Goal: Information Seeking & Learning: Learn about a topic

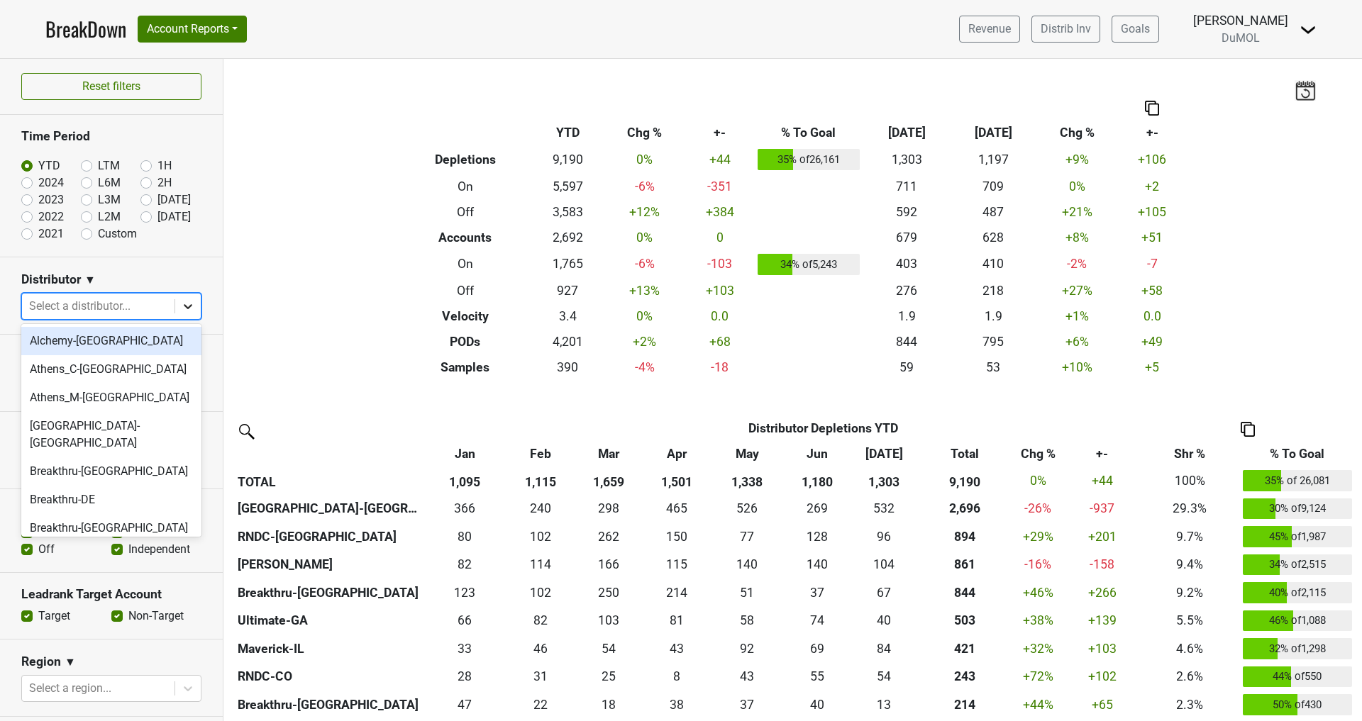
click at [184, 308] on icon at bounding box center [188, 306] width 14 height 14
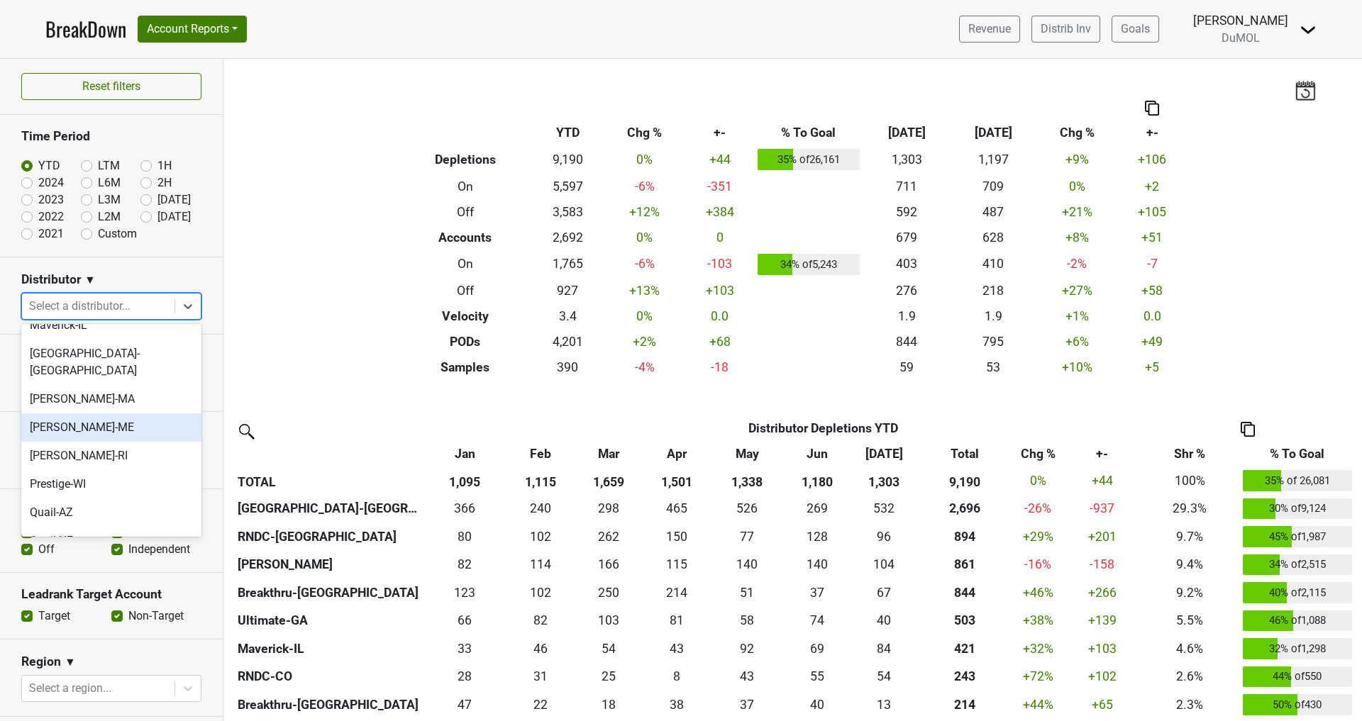
scroll to position [871, 0]
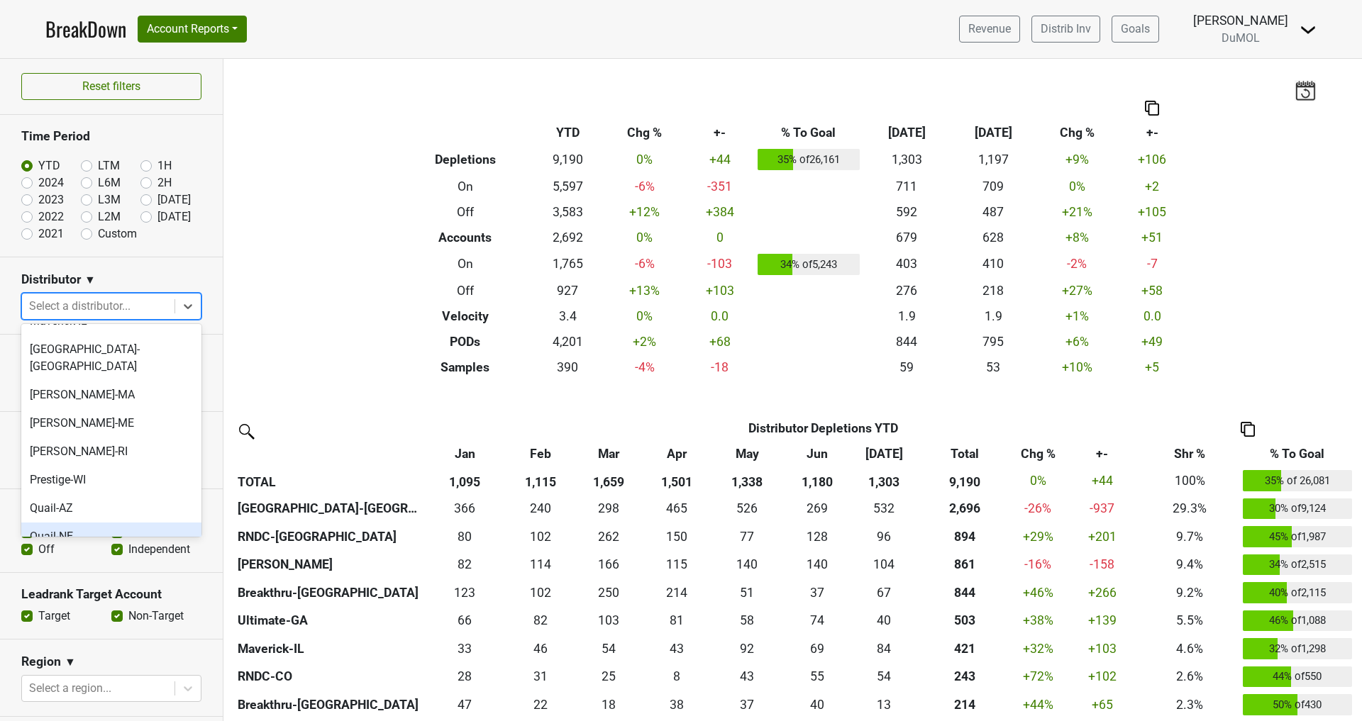
click at [62, 523] on div "Quail-NE" at bounding box center [111, 537] width 180 height 28
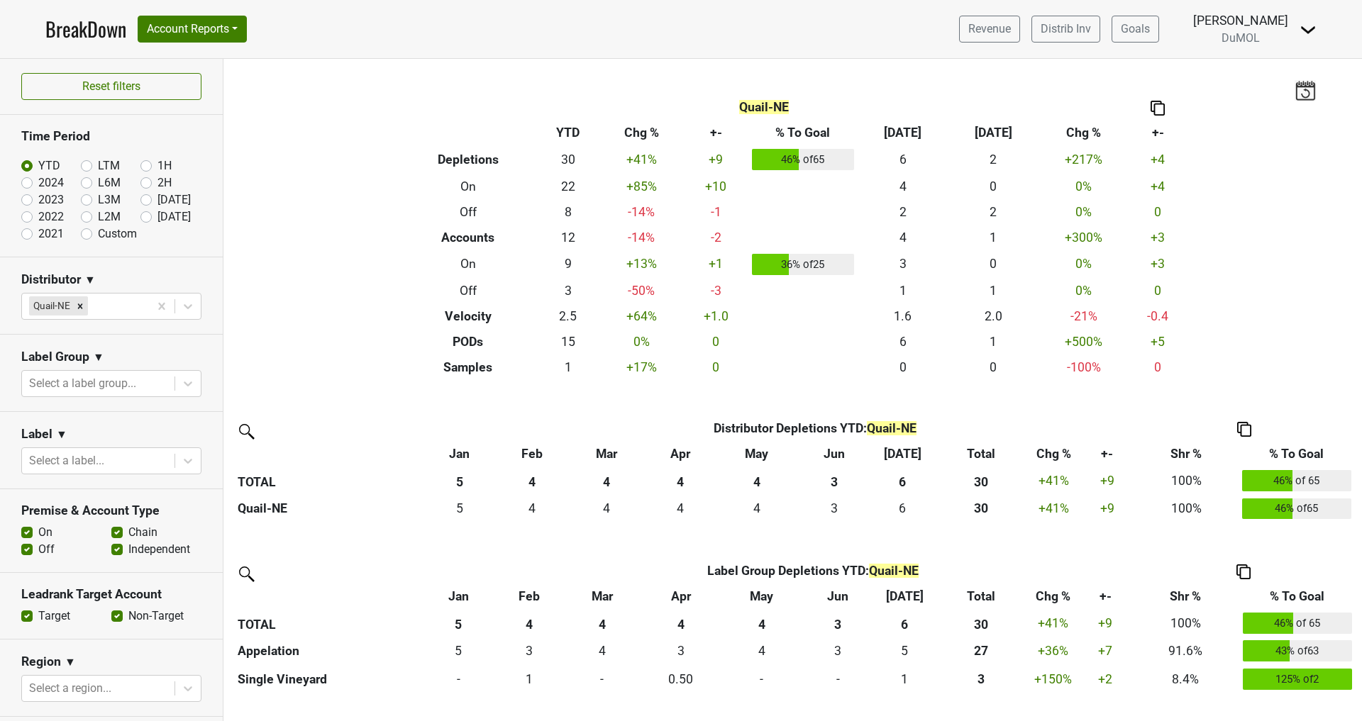
click at [1159, 107] on img at bounding box center [1157, 108] width 14 height 15
click at [1159, 57] on div "Copy as Image" at bounding box center [1156, 61] width 71 height 21
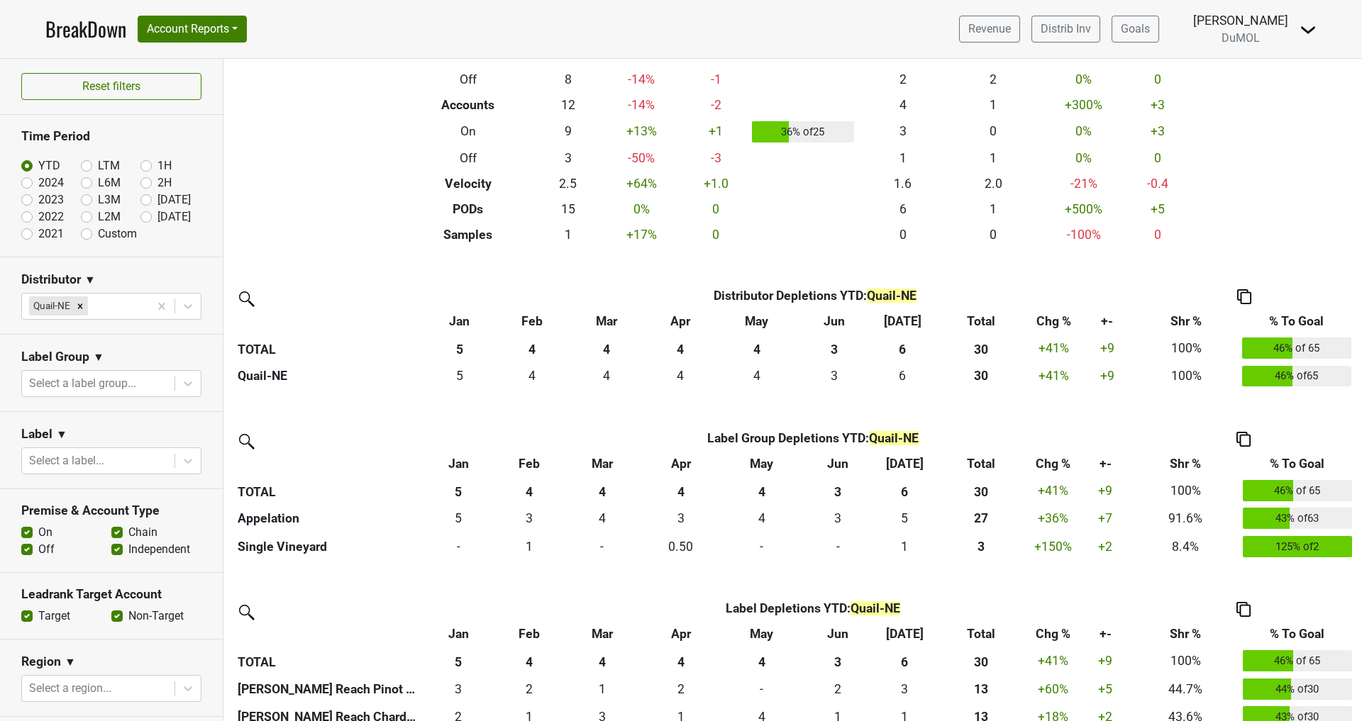
scroll to position [210, 0]
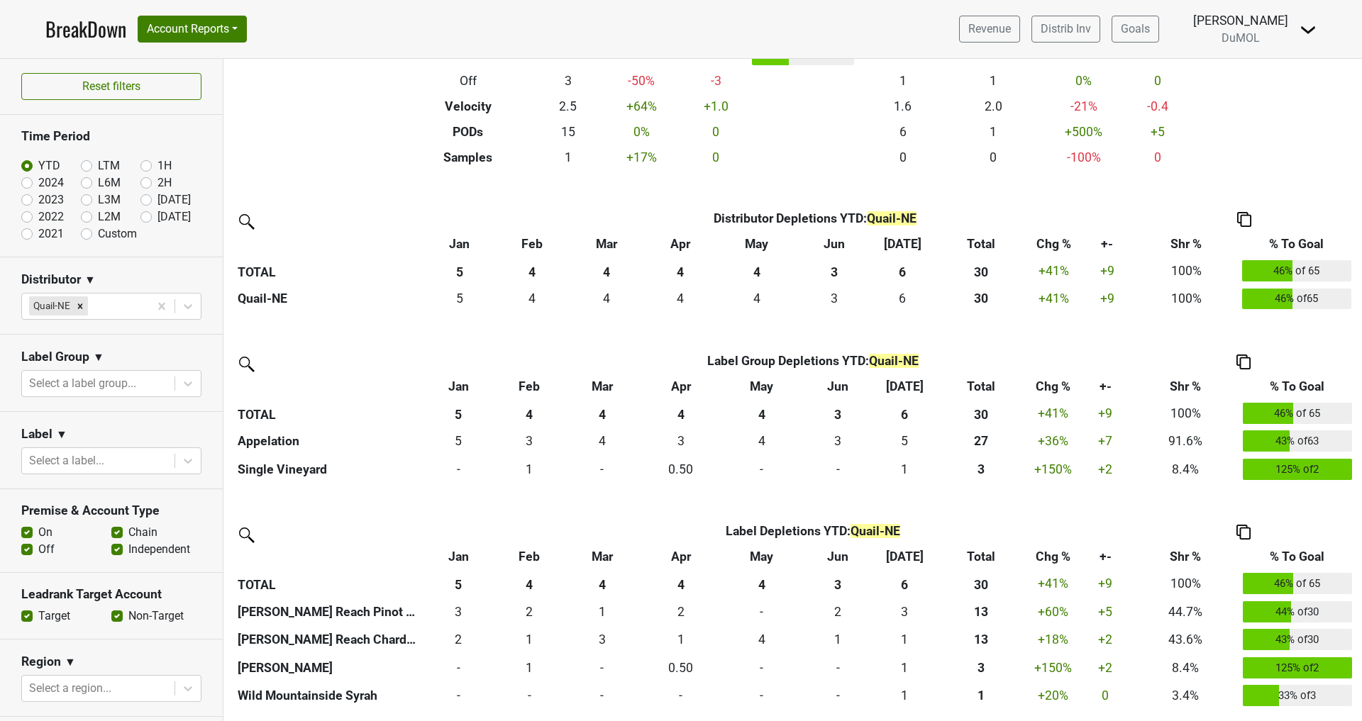
click at [1247, 529] on img at bounding box center [1243, 532] width 14 height 15
click at [1244, 491] on div "Copy Img Abrv." at bounding box center [1242, 485] width 72 height 21
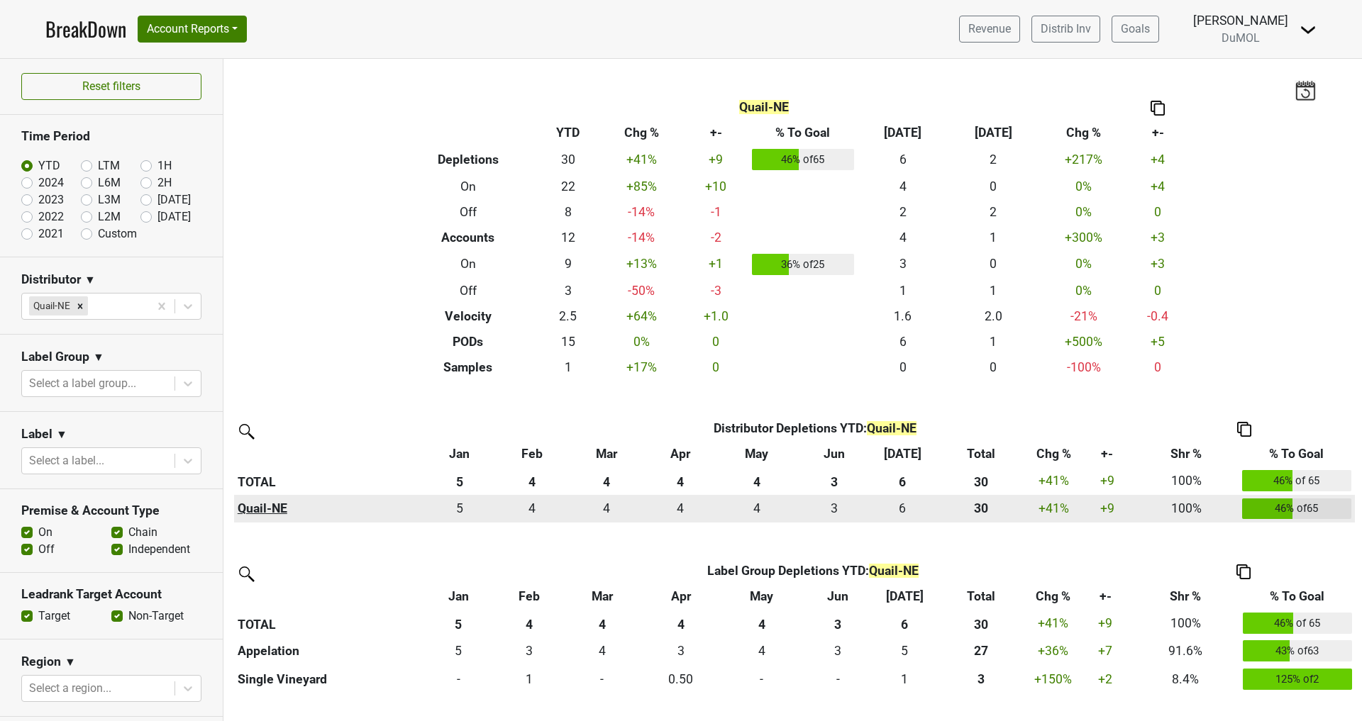
click at [263, 508] on th "Quail-NE" at bounding box center [328, 509] width 189 height 28
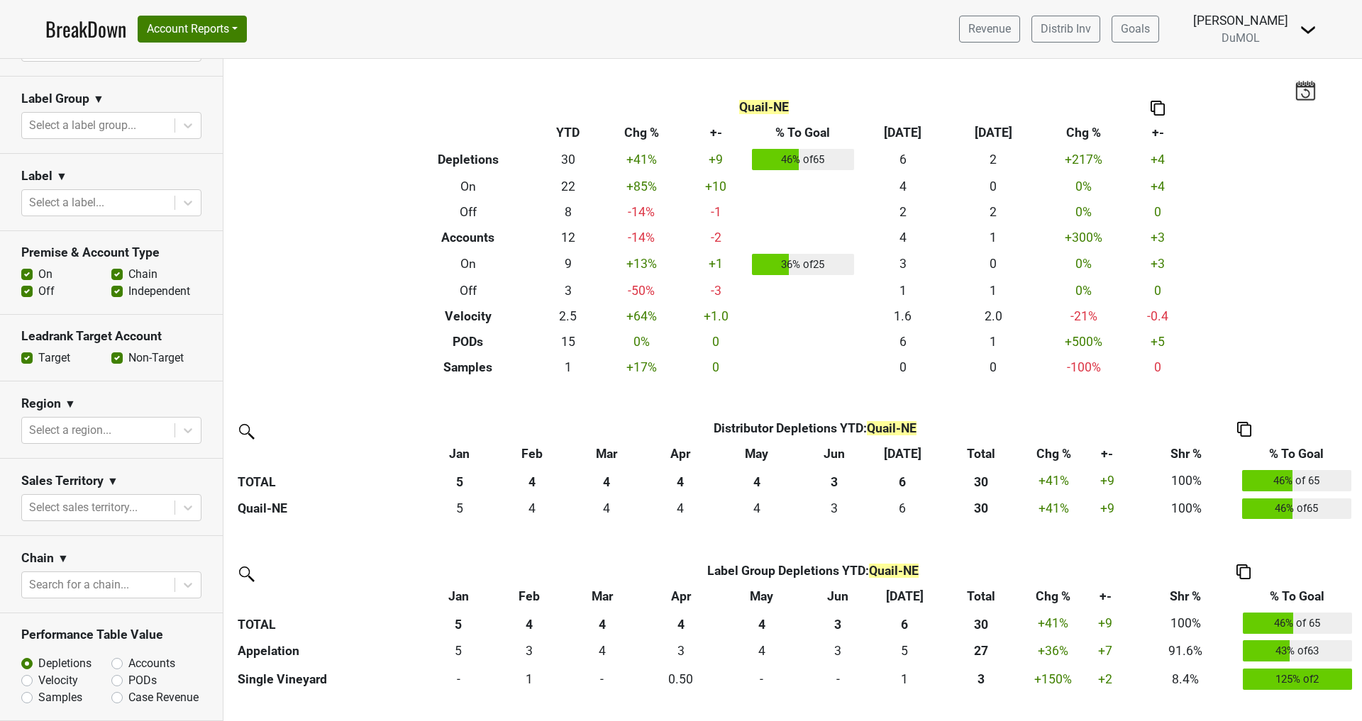
scroll to position [260, 0]
click at [128, 676] on label "PODs" at bounding box center [142, 678] width 28 height 17
click at [118, 676] on input "PODs" at bounding box center [154, 677] width 86 height 14
radio input "true"
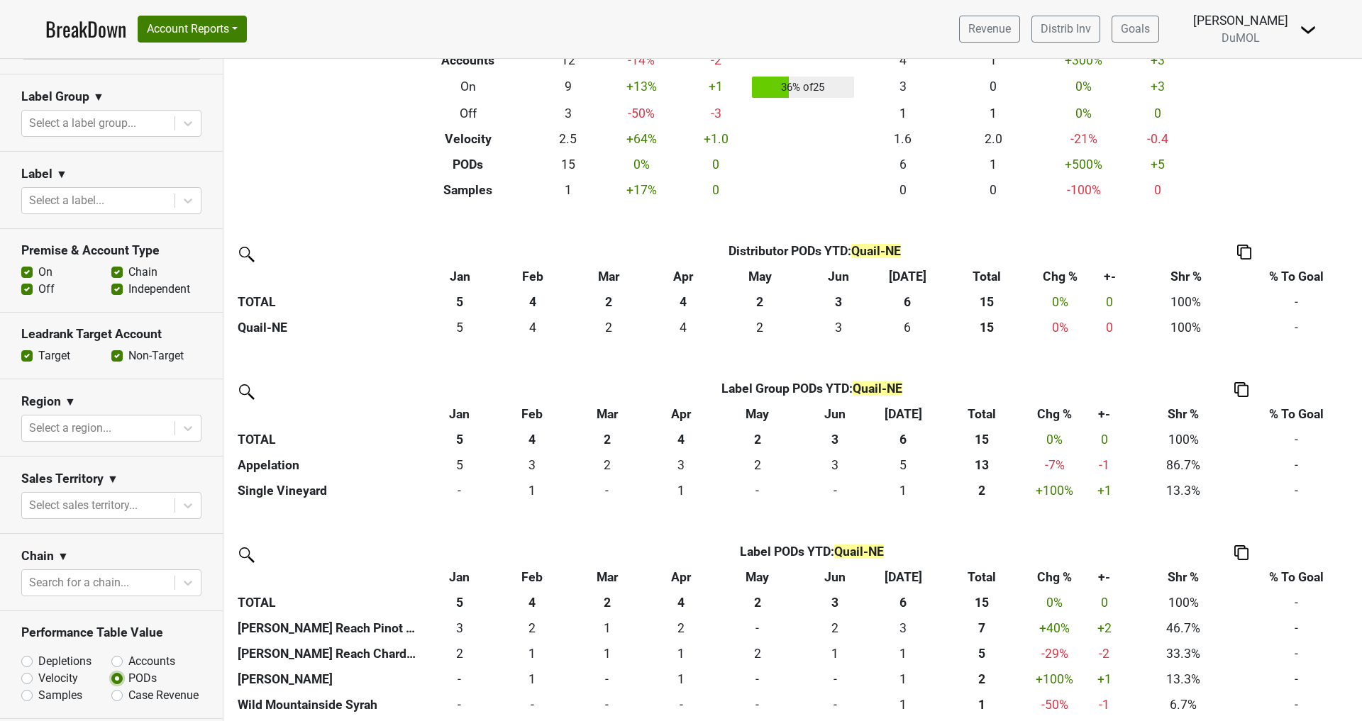
scroll to position [185, 0]
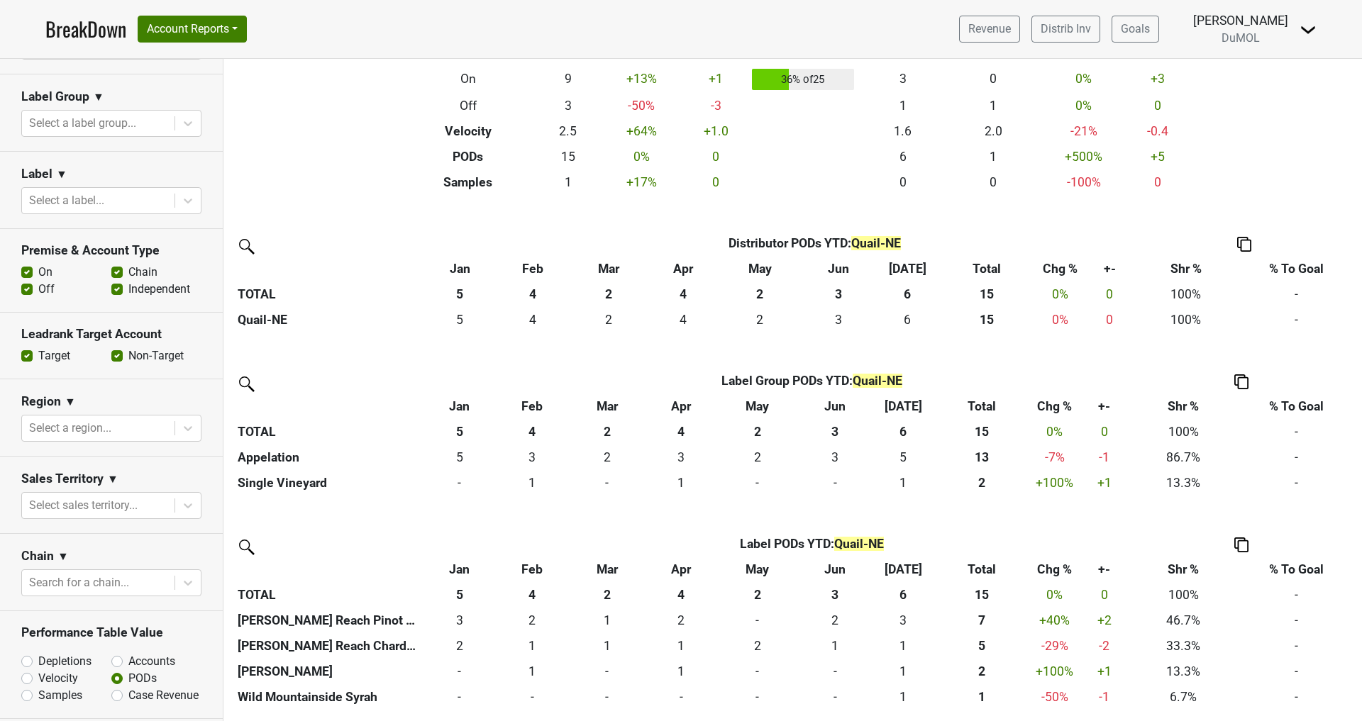
click at [1245, 545] on img at bounding box center [1241, 545] width 14 height 15
click at [1240, 496] on div "Copy Img Abrv." at bounding box center [1240, 498] width 72 height 21
click at [38, 287] on label "Off" at bounding box center [46, 289] width 16 height 17
click at [26, 287] on input "Off" at bounding box center [26, 288] width 11 height 14
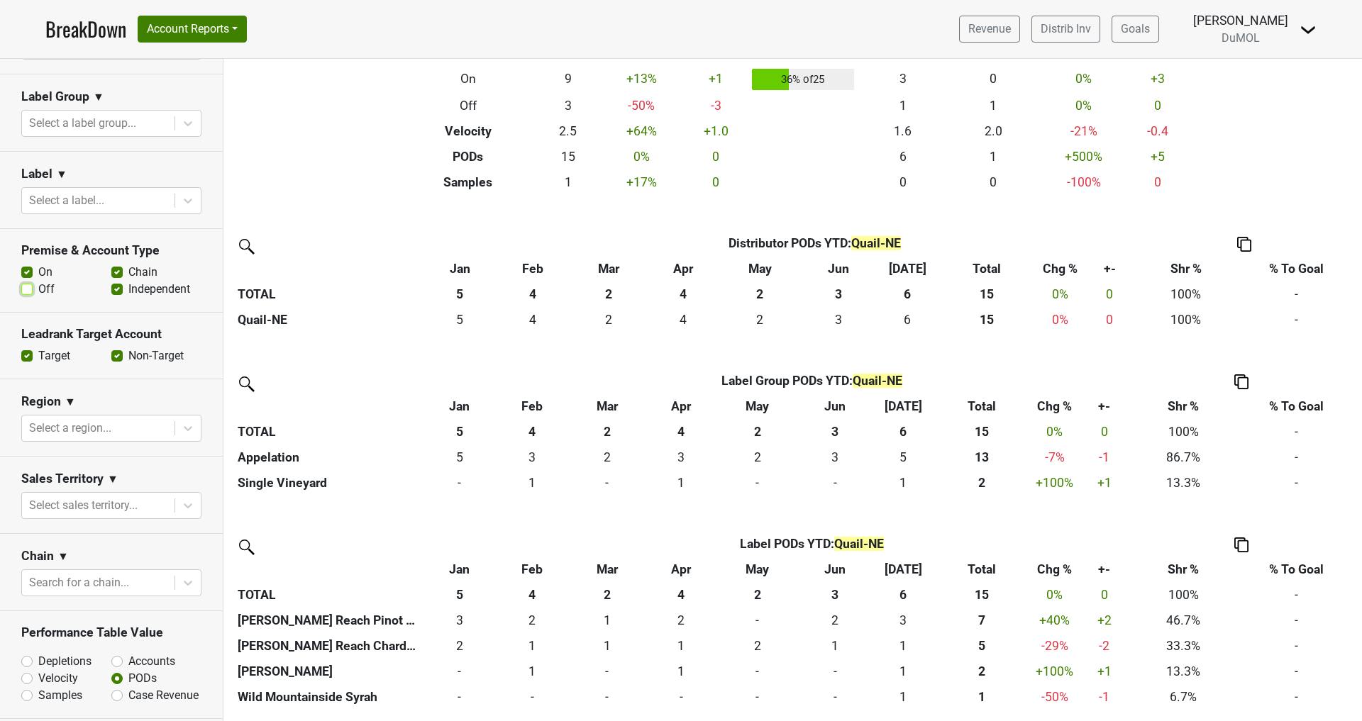
checkbox input "false"
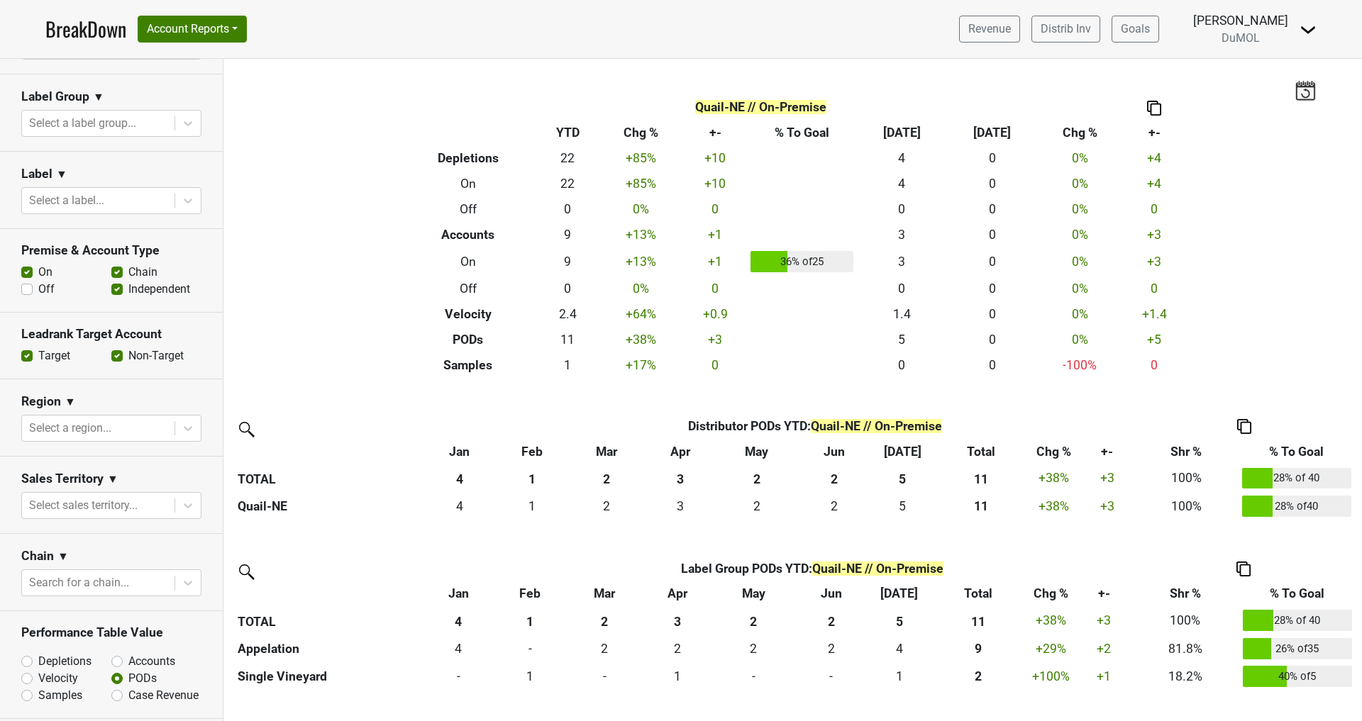
click at [1245, 567] on img at bounding box center [1243, 569] width 14 height 15
click at [1252, 519] on div "Copy Img Abrv." at bounding box center [1242, 522] width 72 height 21
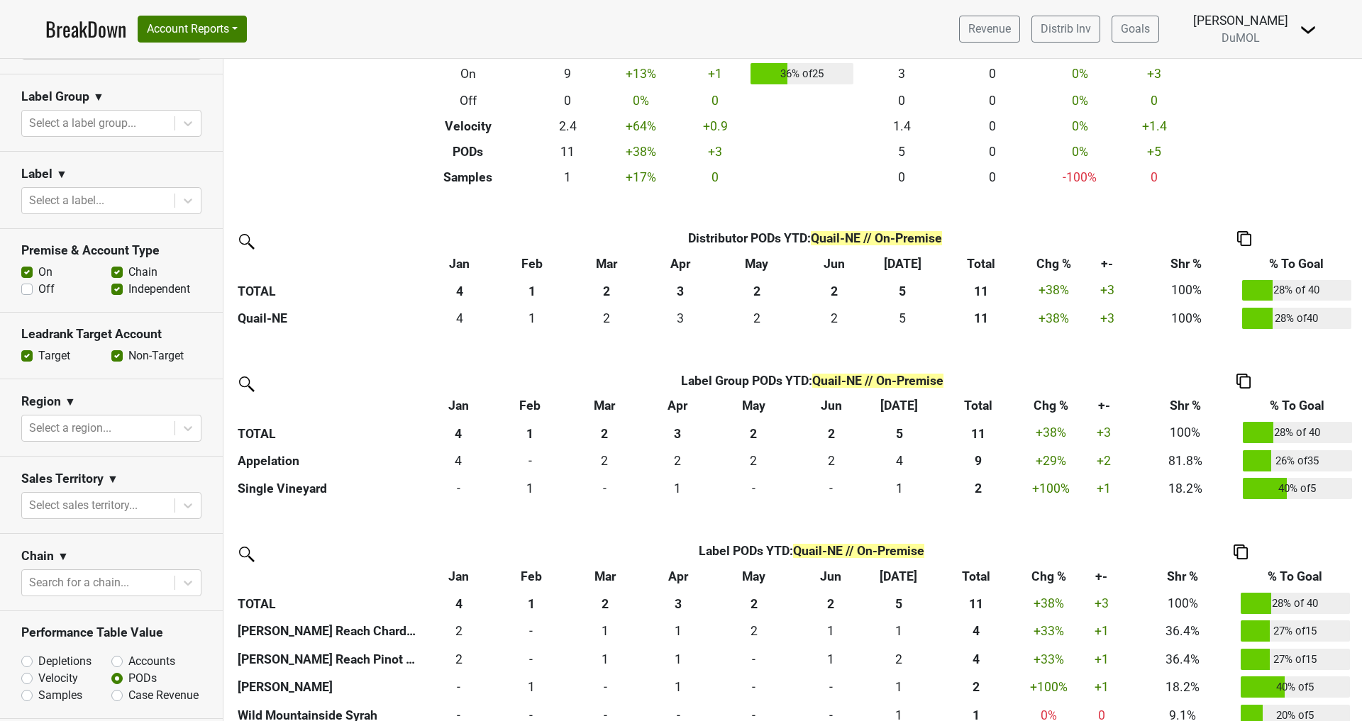
scroll to position [207, 0]
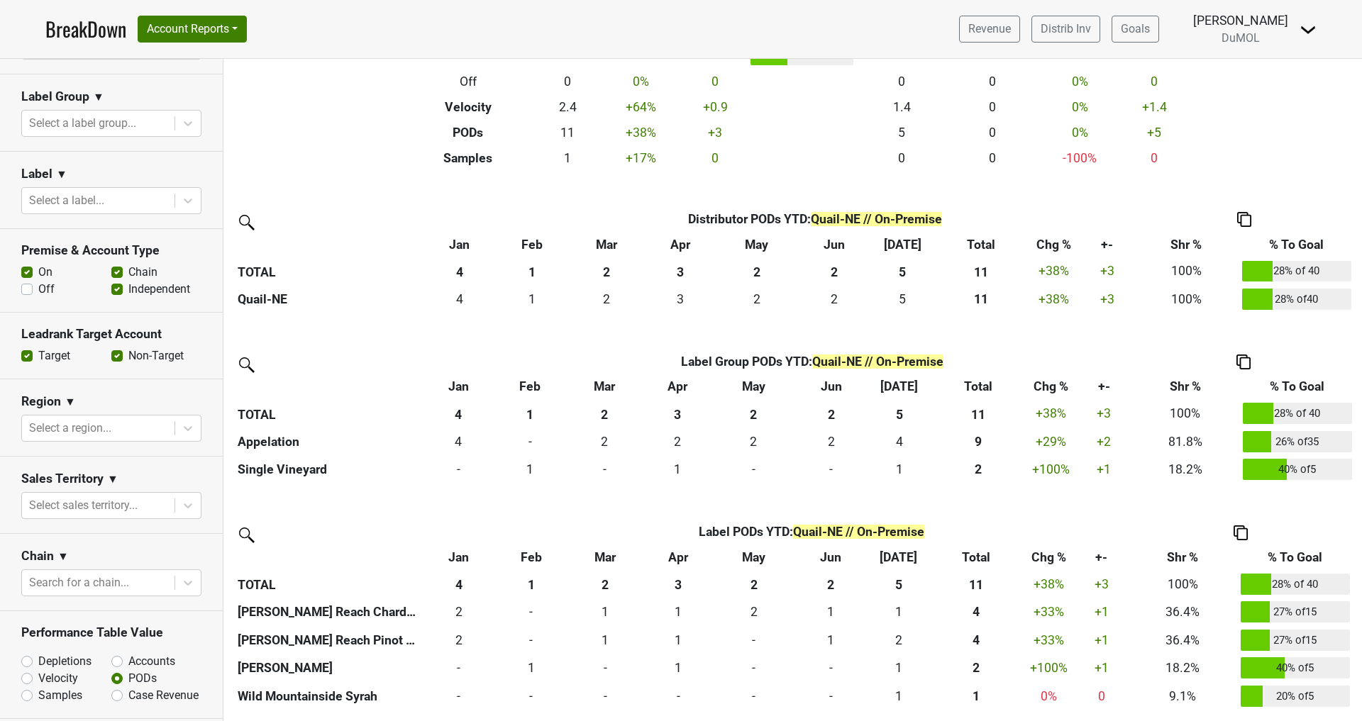
click at [1238, 531] on img at bounding box center [1240, 533] width 14 height 15
click at [1224, 482] on div "Copy Img Abrv." at bounding box center [1239, 485] width 72 height 21
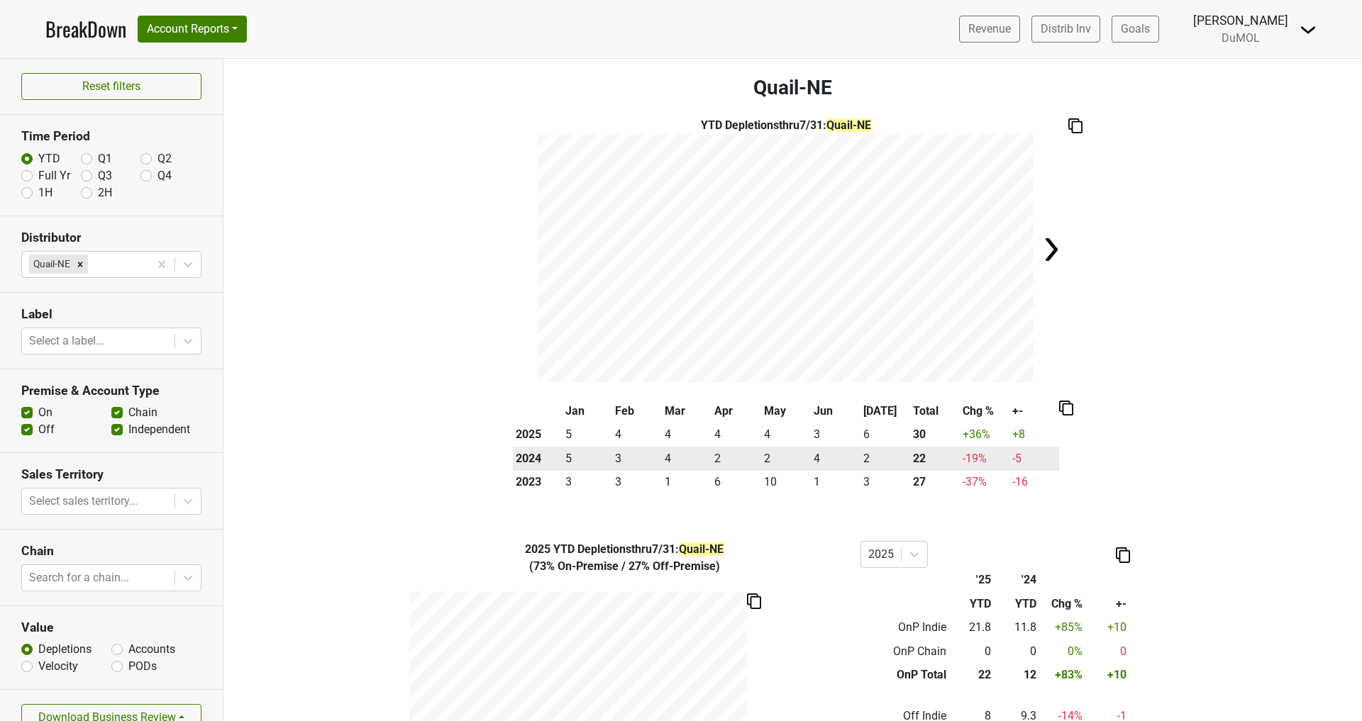
scroll to position [9, 0]
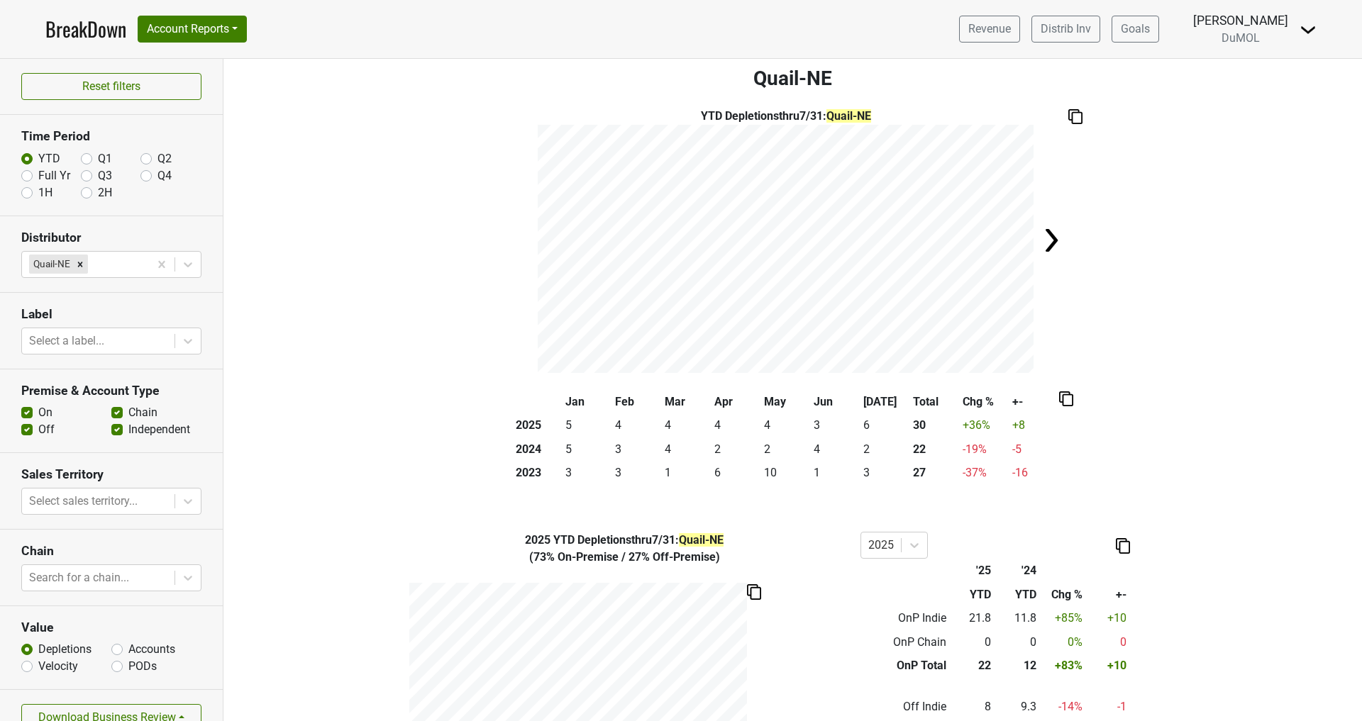
click at [1075, 116] on img at bounding box center [1075, 116] width 14 height 15
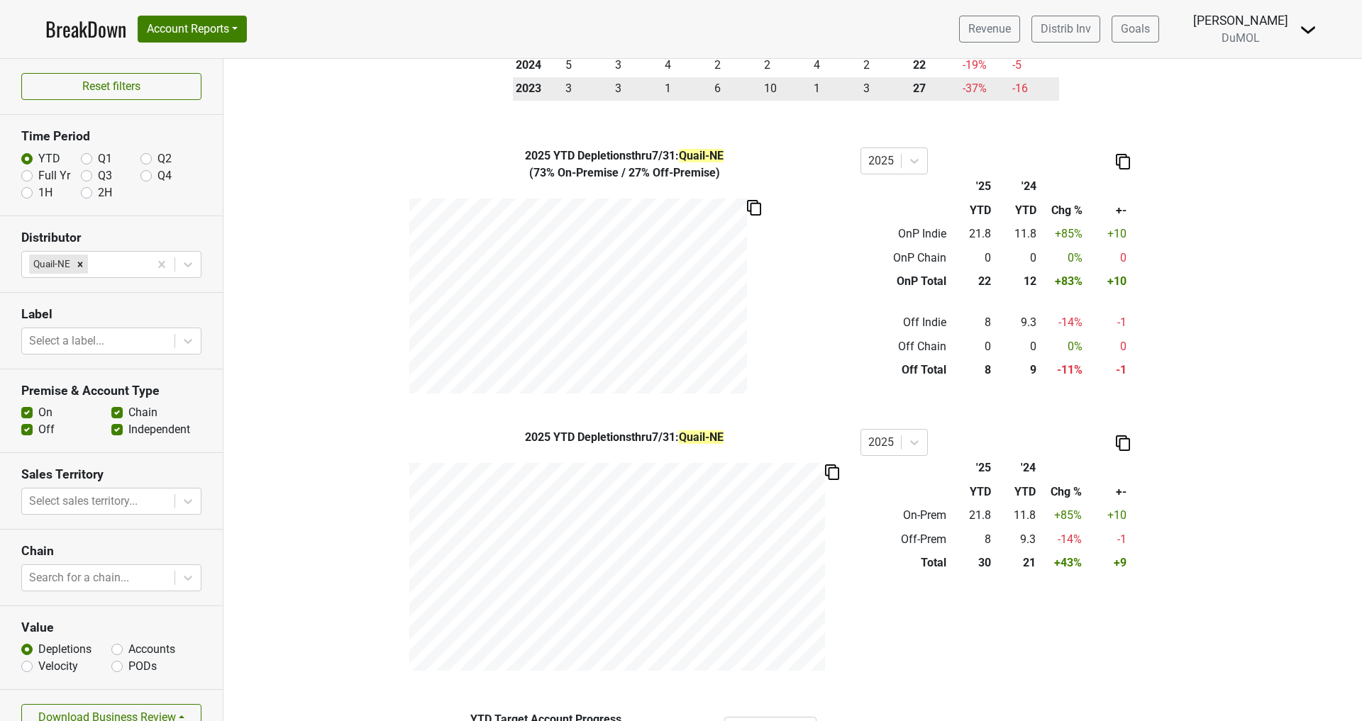
scroll to position [396, 0]
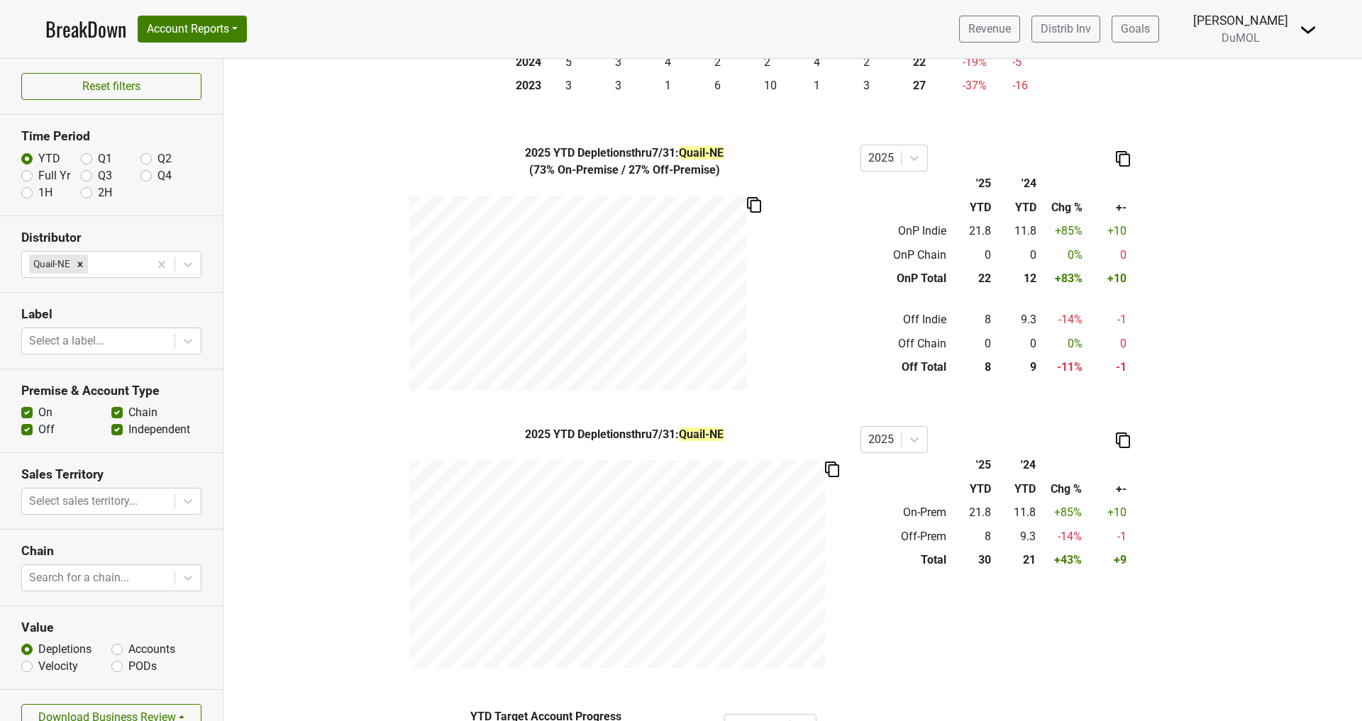
click at [1121, 155] on img at bounding box center [1123, 158] width 14 height 15
click at [1124, 111] on div "Copy as Image" at bounding box center [1120, 111] width 71 height 21
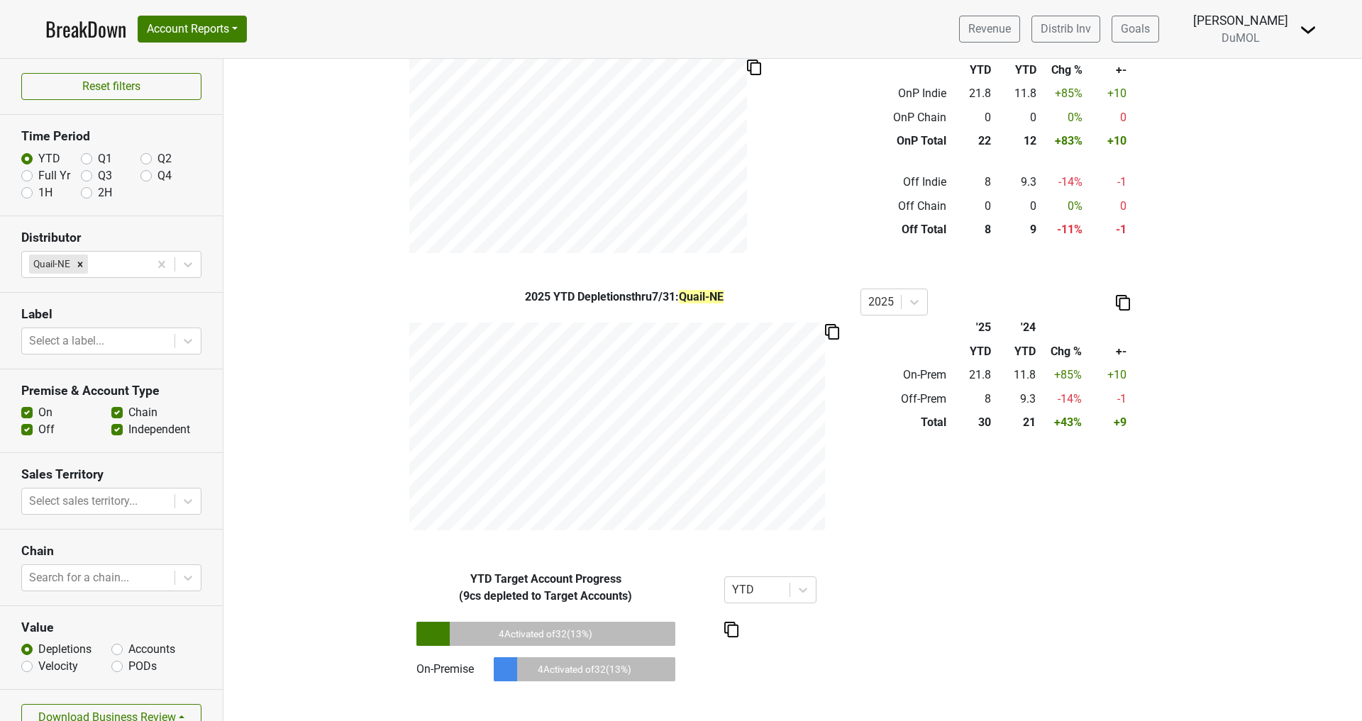
click at [128, 664] on label "PODs" at bounding box center [142, 666] width 28 height 17
click at [116, 664] on input "PODs" at bounding box center [116, 665] width 11 height 14
radio input "true"
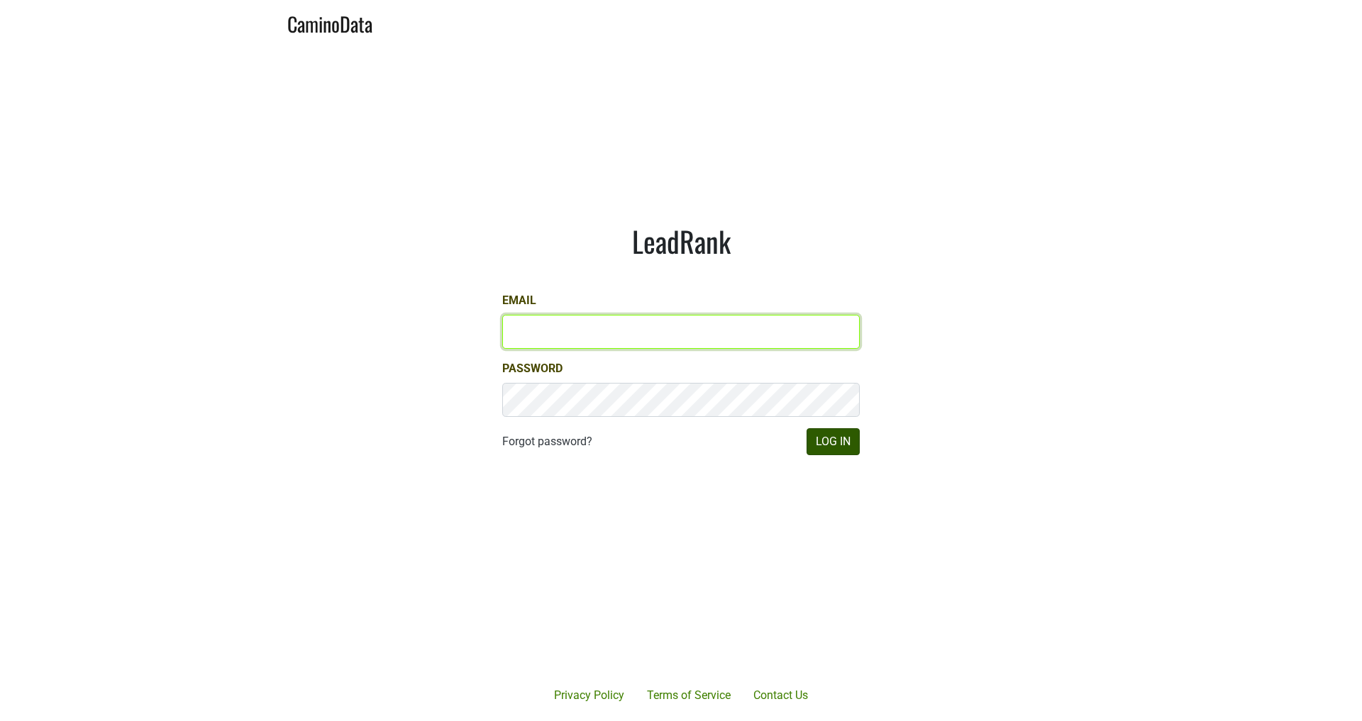
type input "[PERSON_NAME][EMAIL_ADDRESS][DOMAIN_NAME]"
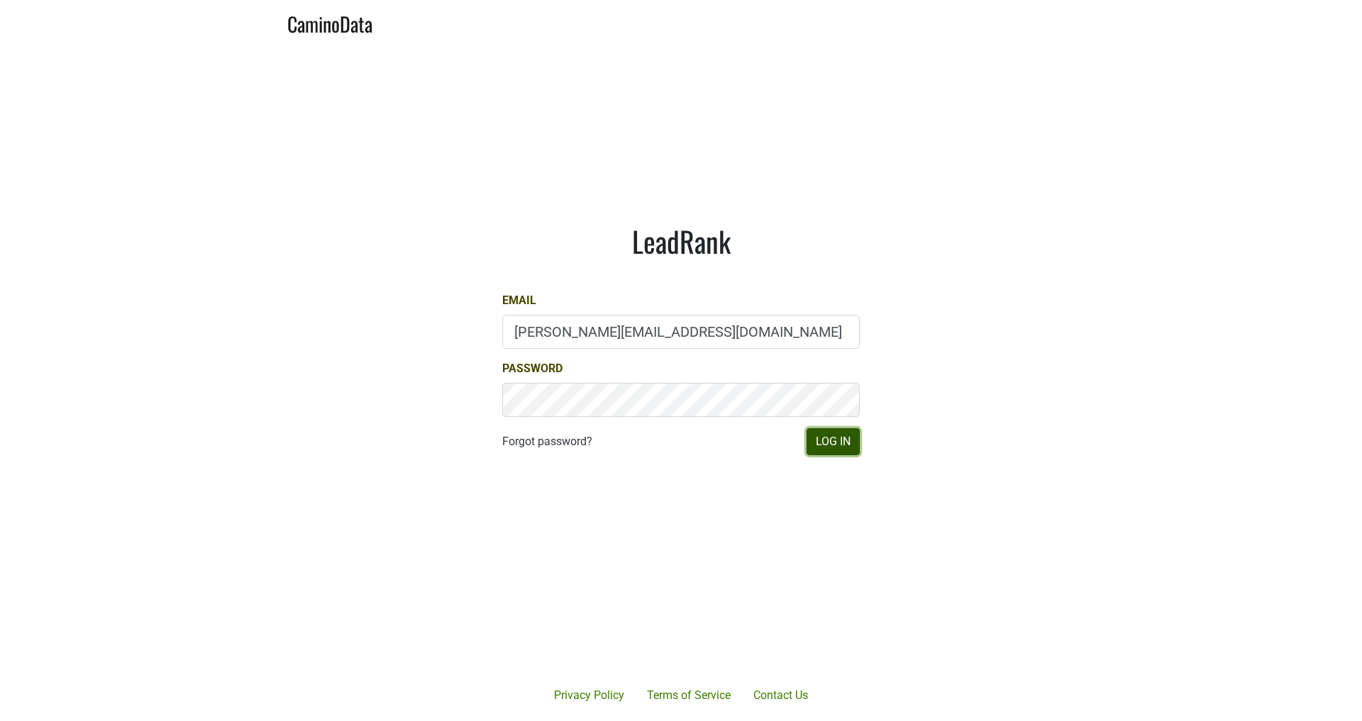
click at [838, 447] on button "Log In" at bounding box center [832, 441] width 53 height 27
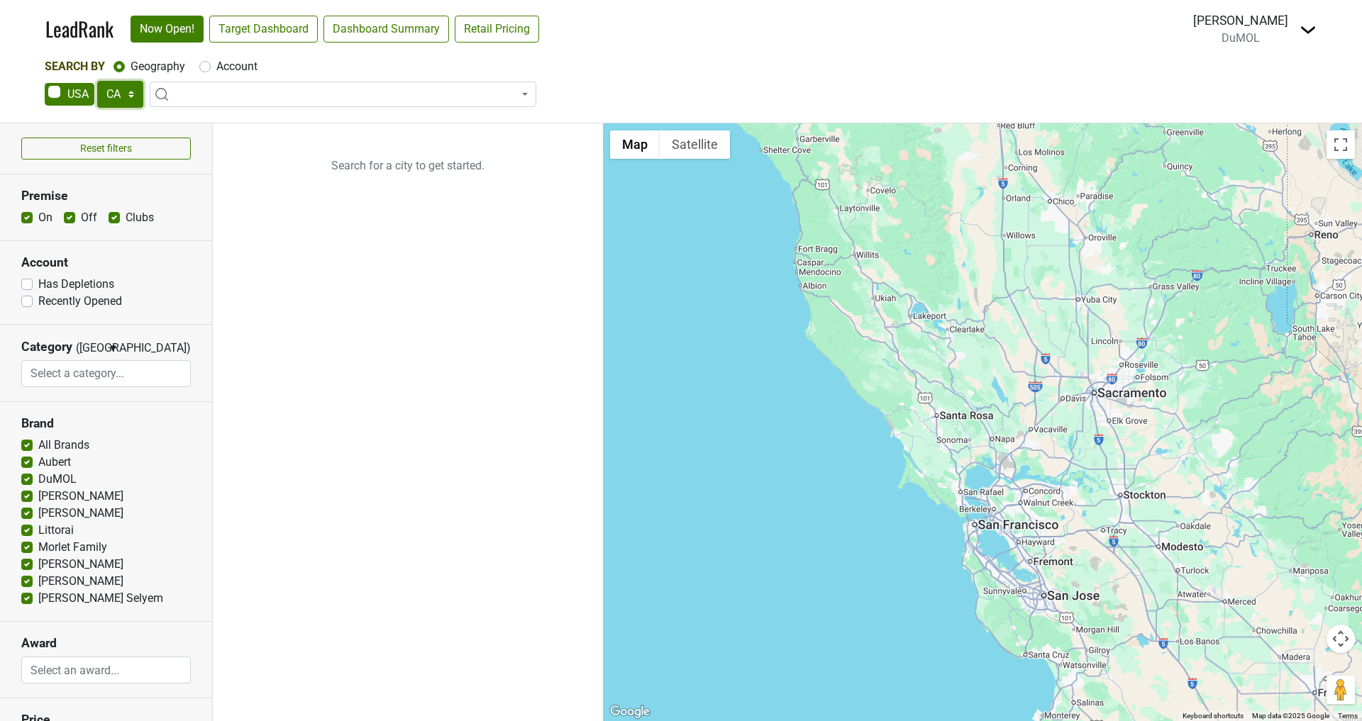
click at [123, 91] on select "AK AL AR AZ CA CO CT DC DE FL GA HI IA ID IL IN KS KY LA MA MD ME MI MN MO MS M…" at bounding box center [120, 94] width 46 height 27
select select "NE"
click at [97, 81] on select "AK AL AR AZ CA CO CT DC DE FL GA HI IA ID IL IN KS KY LA MA MD ME MI MN MO MS M…" at bounding box center [120, 94] width 46 height 27
click at [256, 32] on link "Target Dashboard" at bounding box center [263, 29] width 109 height 27
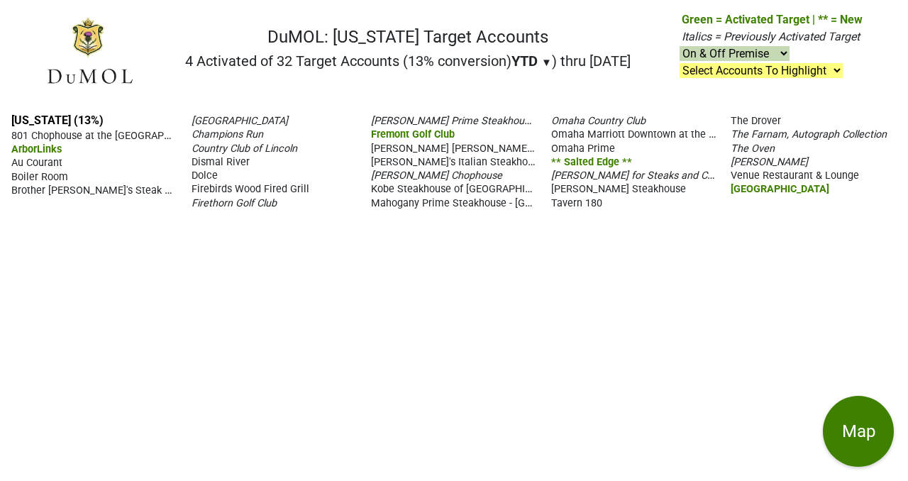
click at [484, 319] on div "[US_STATE] (13%) 801 Chophouse at the [GEOGRAPHIC_DATA] ArborLinks Au Courant […" at bounding box center [454, 291] width 908 height 379
